Goal: Information Seeking & Learning: Find specific fact

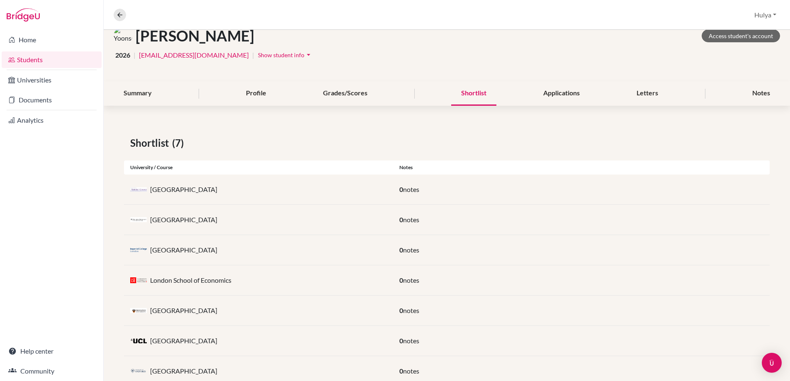
scroll to position [75, 0]
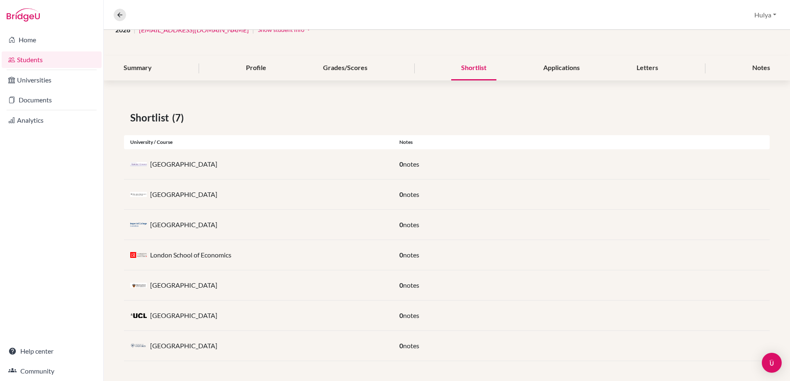
click at [186, 288] on p "[GEOGRAPHIC_DATA]" at bounding box center [183, 285] width 67 height 10
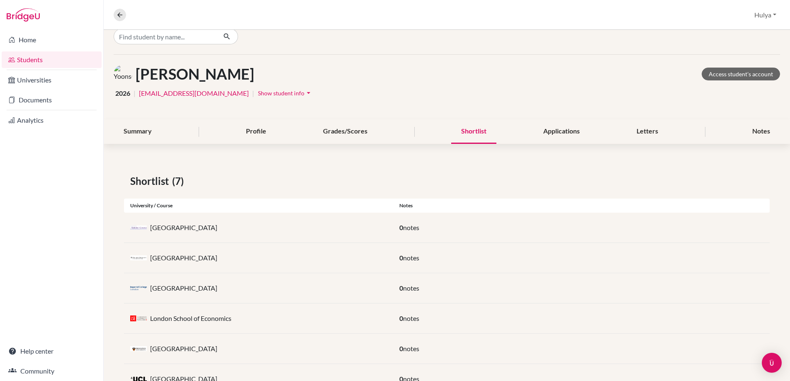
scroll to position [17, 0]
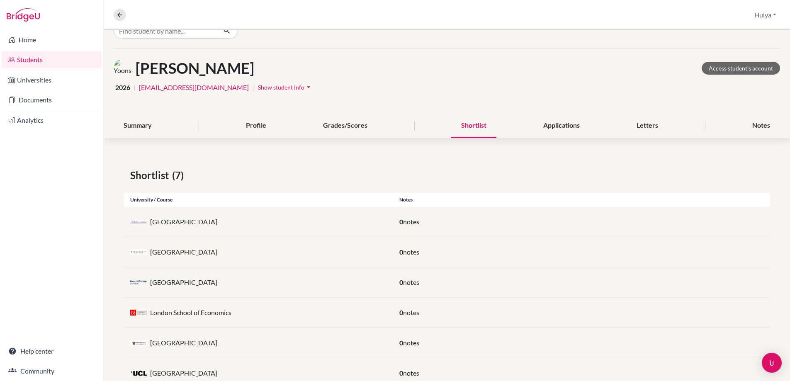
click at [498, 82] on div "2026 | [EMAIL_ADDRESS][DOMAIN_NAME] | Show student info arrow_drop_down" at bounding box center [447, 87] width 667 height 13
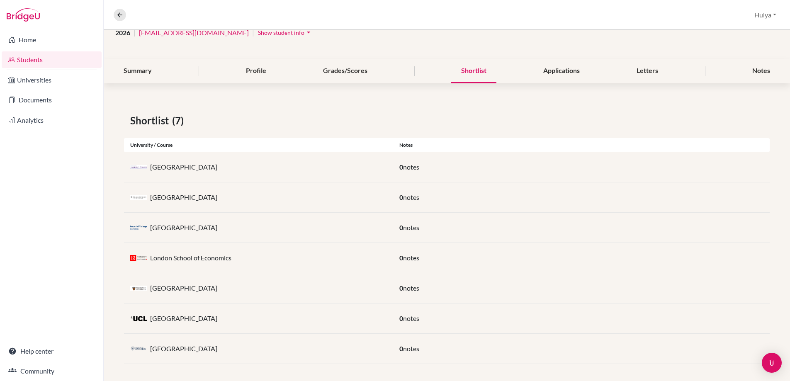
scroll to position [75, 0]
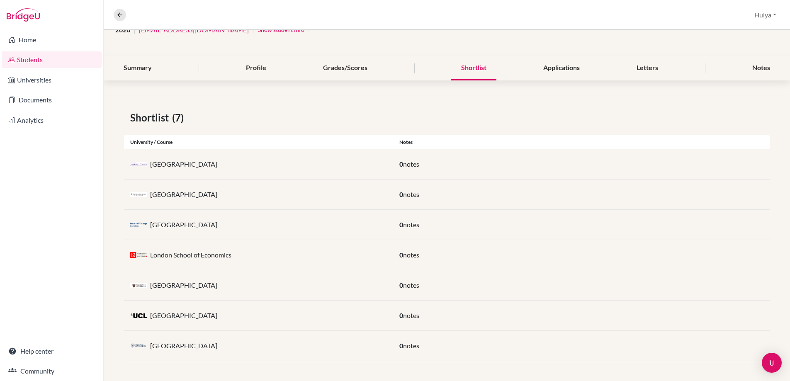
click at [469, 118] on div "Shortlist (7)" at bounding box center [447, 117] width 634 height 15
click at [642, 71] on div "Letters" at bounding box center [647, 68] width 41 height 24
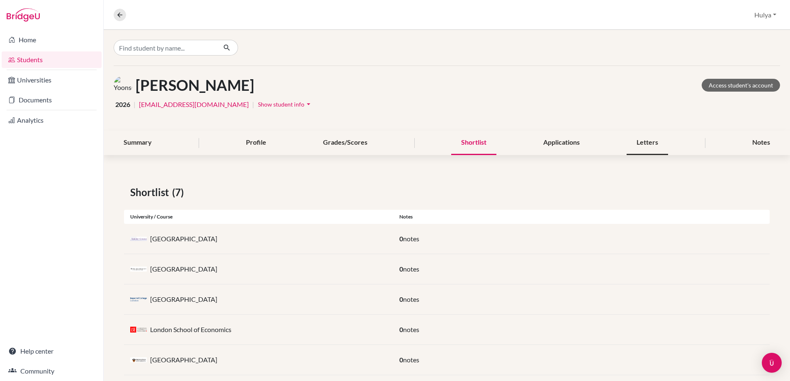
click at [646, 142] on div "Letters" at bounding box center [647, 143] width 41 height 24
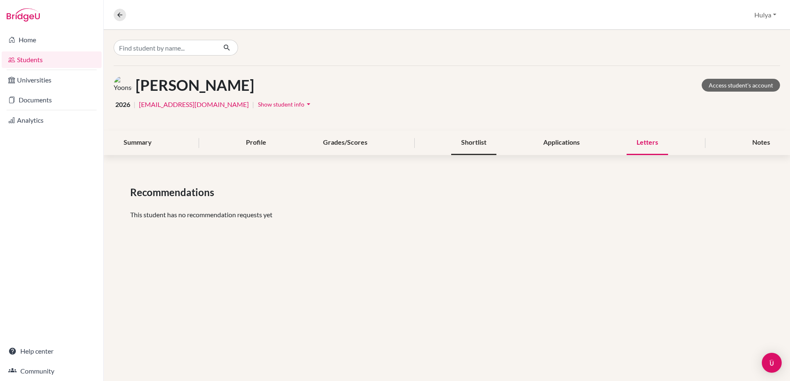
click at [494, 151] on div "Shortlist" at bounding box center [473, 143] width 45 height 24
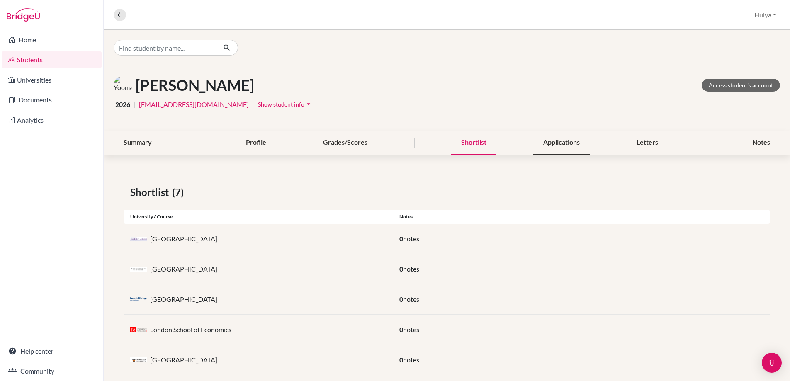
click at [557, 145] on div "Applications" at bounding box center [562, 143] width 56 height 24
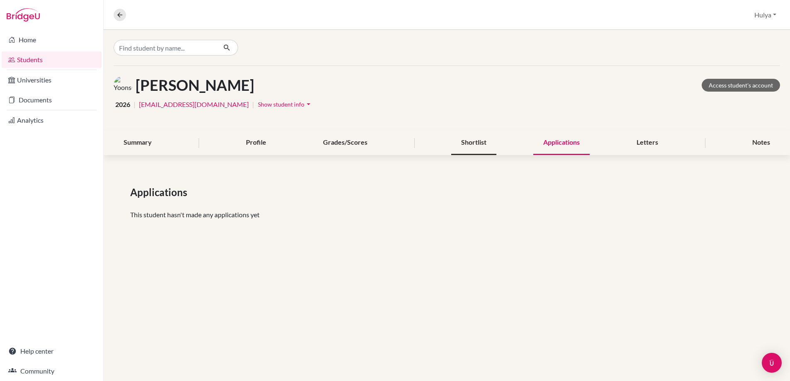
click at [496, 139] on div "Shortlist" at bounding box center [473, 143] width 45 height 24
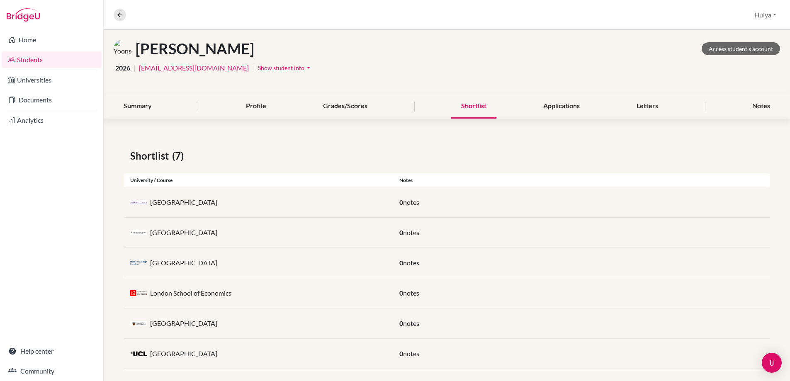
scroll to position [56, 0]
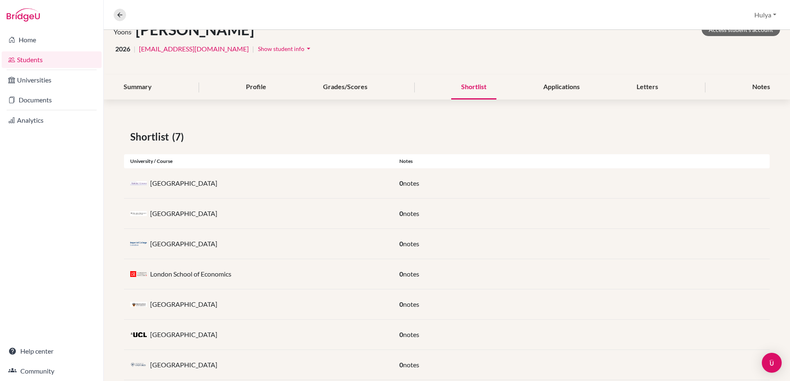
click at [641, 101] on div "[PERSON_NAME] Access student's account 2026 | [EMAIL_ADDRESS][DOMAIN_NAME] | Sh…" at bounding box center [447, 187] width 687 height 426
click at [641, 92] on div "Letters" at bounding box center [647, 87] width 41 height 24
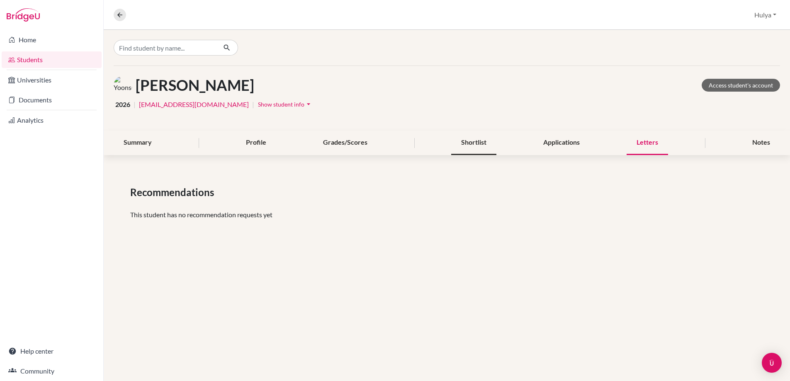
click at [486, 143] on div "Shortlist" at bounding box center [473, 143] width 45 height 24
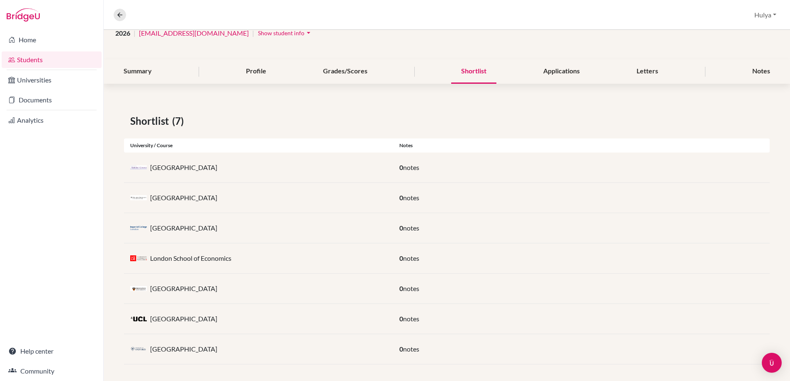
scroll to position [75, 0]
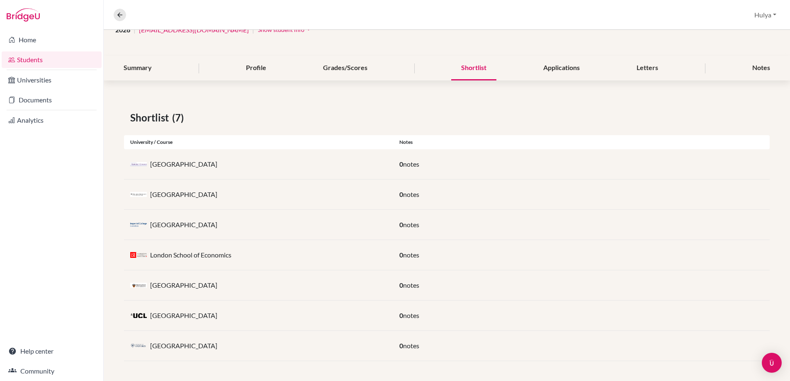
click at [332, 82] on div "[PERSON_NAME] Access student's account 2026 | [EMAIL_ADDRESS][DOMAIN_NAME] | Sh…" at bounding box center [447, 168] width 687 height 426
click at [338, 67] on div "Grades/Scores" at bounding box center [345, 68] width 64 height 24
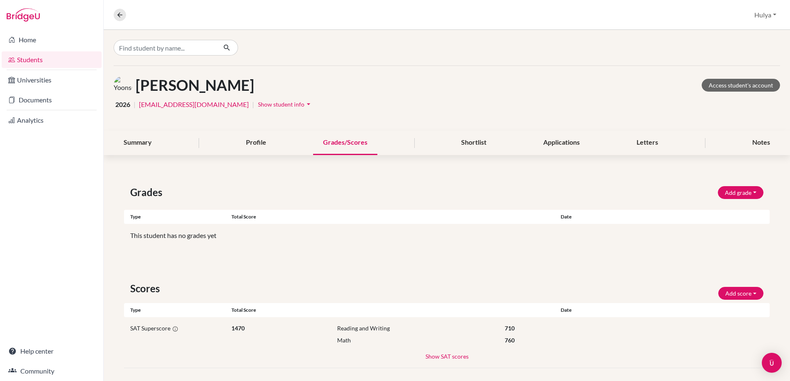
scroll to position [7, 0]
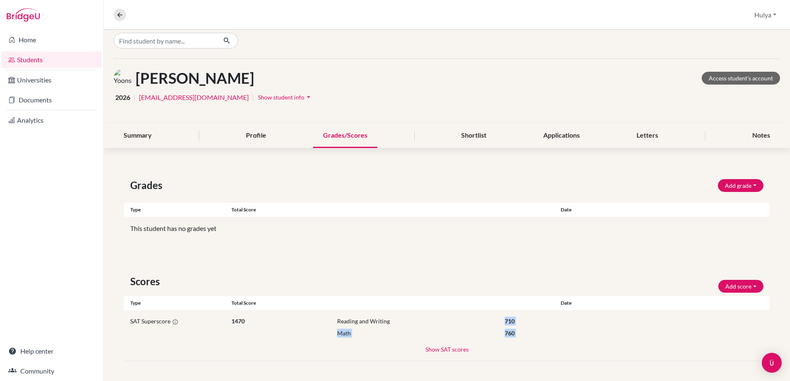
drag, startPoint x: 391, startPoint y: 322, endPoint x: 371, endPoint y: 341, distance: 27.9
click at [370, 341] on div "SAT Superscore 1470 Reading and Writing 710 Math 760 Show SAT scores SAT 1340 R…" at bounding box center [447, 335] width 646 height 51
click at [371, 338] on div "SAT Superscore 1470 Reading and Writing 710 Math 760 Show SAT scores SAT 1340 R…" at bounding box center [447, 335] width 646 height 51
drag, startPoint x: 356, startPoint y: 330, endPoint x: 332, endPoint y: 315, distance: 28.0
click at [332, 315] on div "SAT Superscore 1470 Reading and Writing 710 Math 760 Show SAT scores SAT 1340 R…" at bounding box center [447, 335] width 646 height 51
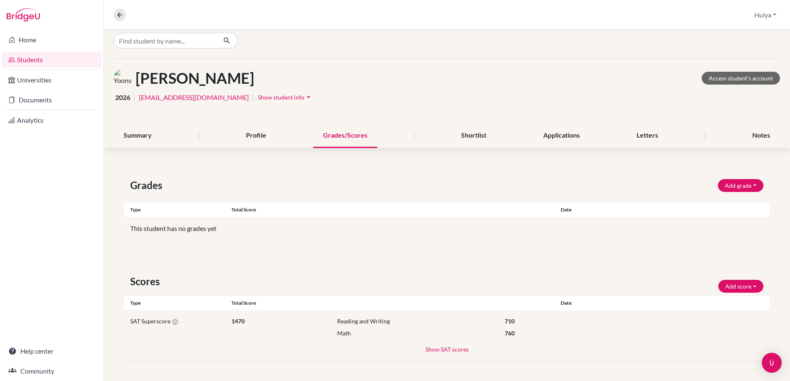
click at [402, 110] on div "[PERSON_NAME] Access student's account 2026 | [EMAIL_ADDRESS][DOMAIN_NAME] | Sh…" at bounding box center [447, 91] width 687 height 65
